Goal: Find specific page/section: Find specific page/section

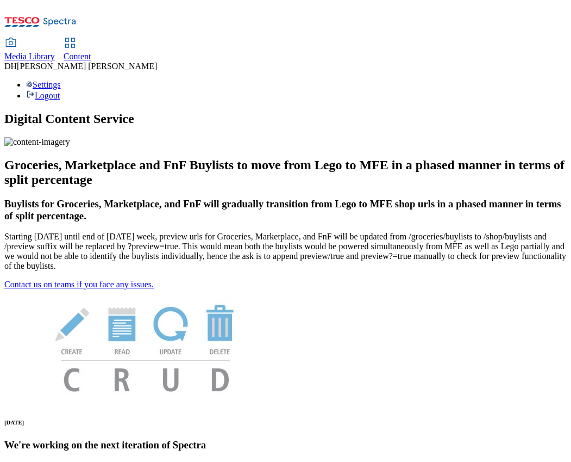
click at [55, 52] on span "Media Library" at bounding box center [29, 56] width 51 height 9
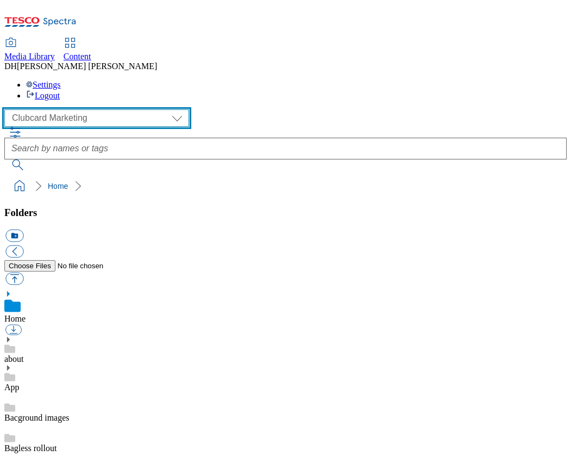
click at [61, 109] on select "Clubcard Marketing Demo Dotcom UK Emails GHS Marketing UK GHS Product UK GHS RO…" at bounding box center [96, 117] width 185 height 17
select select "flare-ghs-mktg"
click at [7, 109] on select "Clubcard Marketing Demo Dotcom UK Emails GHS Marketing UK GHS Product UK GHS RO…" at bounding box center [96, 117] width 185 height 17
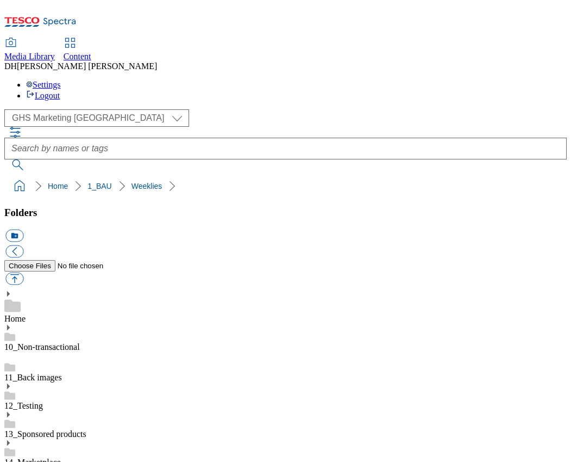
scroll to position [944, 0]
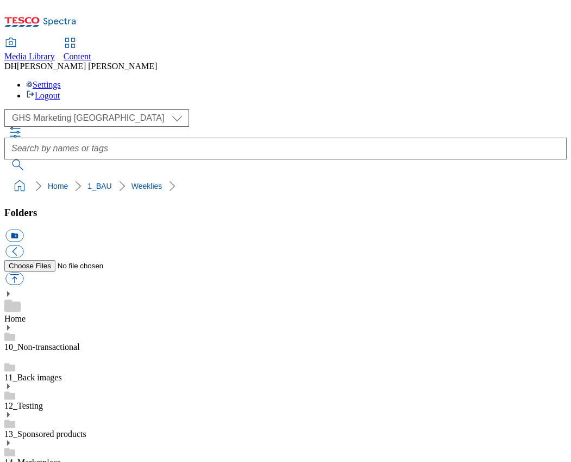
scroll to position [1130, 0]
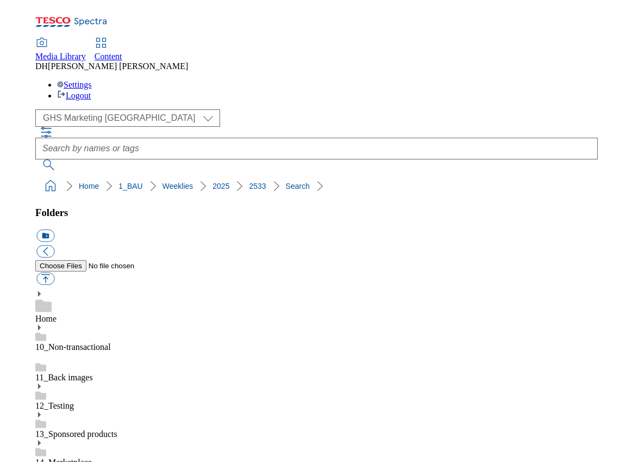
scroll to position [0, 0]
